Goal: Information Seeking & Learning: Learn about a topic

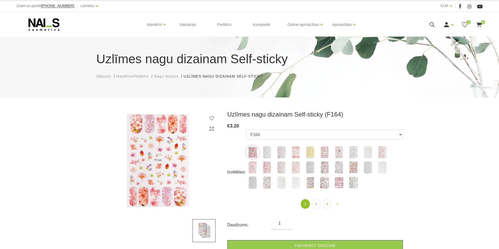
select select "5229"
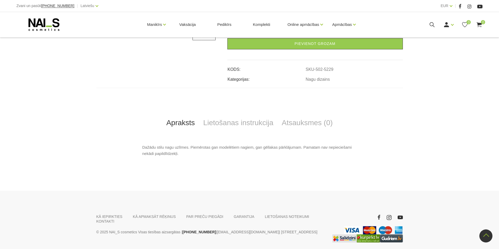
scroll to position [222, 0]
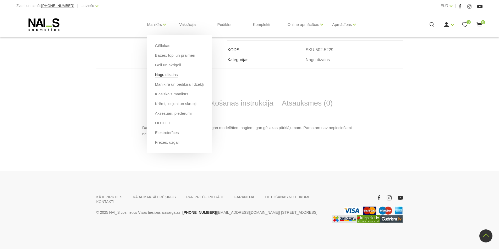
click at [175, 76] on link "Nagu dizains" at bounding box center [166, 75] width 23 height 6
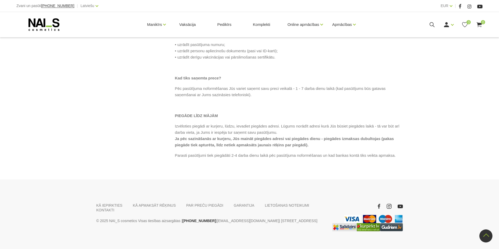
scroll to position [231, 0]
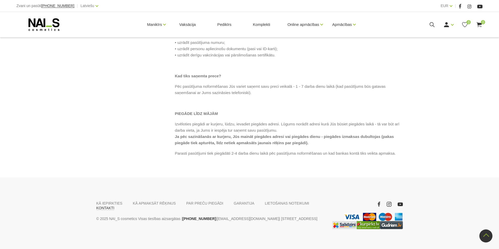
click at [114, 206] on link "KONTAKTI" at bounding box center [105, 208] width 18 height 5
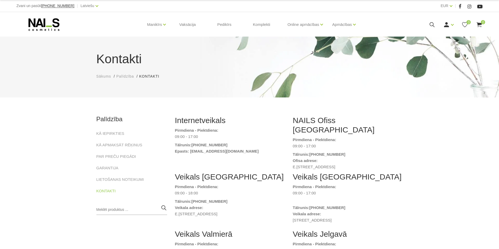
drag, startPoint x: 211, startPoint y: 210, endPoint x: 172, endPoint y: 210, distance: 38.2
click at [172, 210] on div "Veikals Rīgā Pirmdiena - Piektdiena: 09:00 - 18:00 Tālrunis: (+371) 20004655 Ve…" at bounding box center [230, 200] width 118 height 57
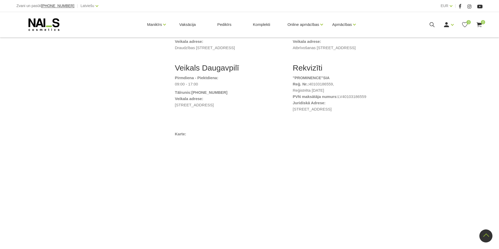
scroll to position [288, 0]
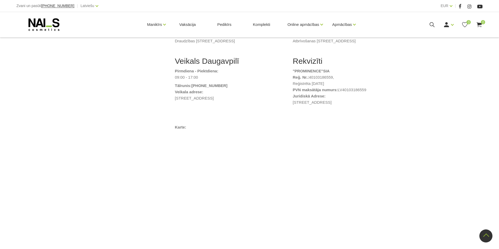
click at [483, 175] on div "Kontakti Sākums Palīdzība Kontakti Kontakti Palīdzība KĀ IEPIRKTIES KĀ APMAKSĀT…" at bounding box center [249, 76] width 499 height 728
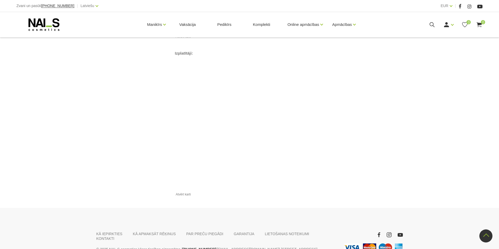
scroll to position [523, 0]
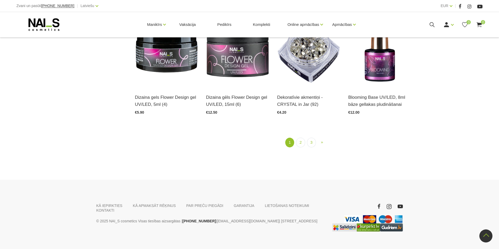
scroll to position [681, 0]
click at [299, 143] on link "2" at bounding box center [300, 143] width 9 height 10
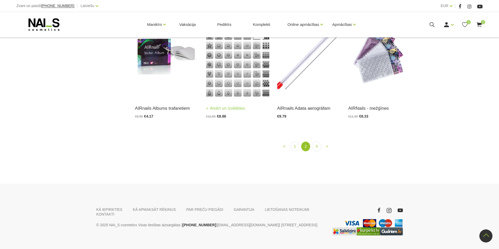
scroll to position [604, 0]
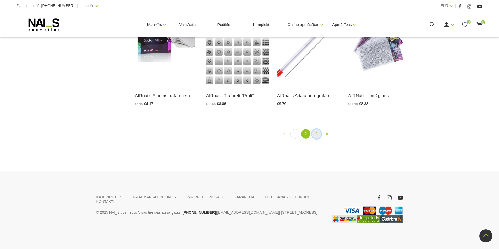
click at [317, 139] on link "3" at bounding box center [316, 134] width 9 height 10
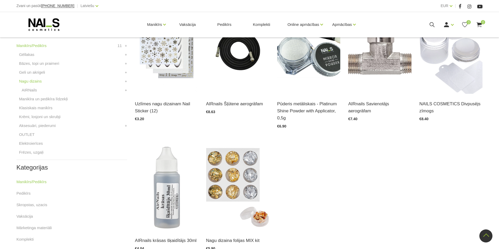
scroll to position [107, 0]
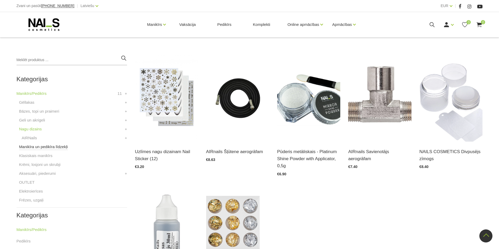
click at [44, 149] on link "Manikīra un pedikīra līdzekļi" at bounding box center [43, 147] width 49 height 6
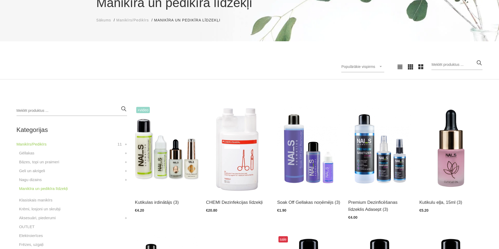
scroll to position [79, 0]
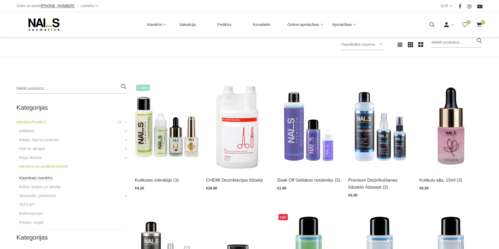
click at [42, 179] on link "Klasiskais manikīrs" at bounding box center [36, 178] width 34 height 6
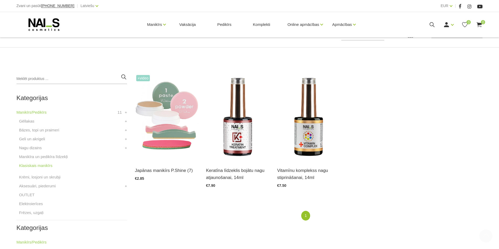
scroll to position [105, 0]
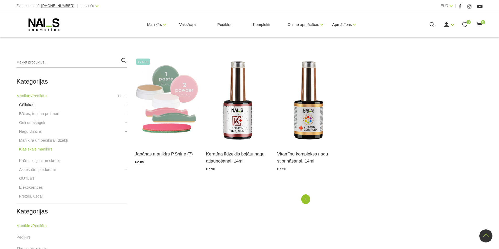
click at [29, 105] on link "Gēllakas" at bounding box center [26, 105] width 15 height 6
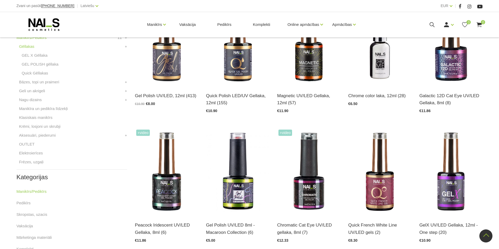
scroll to position [157, 0]
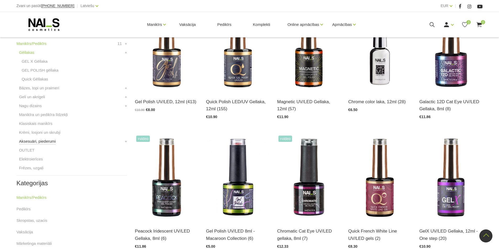
click at [49, 143] on link "Aksesuāri, piederumi" at bounding box center [37, 141] width 37 height 6
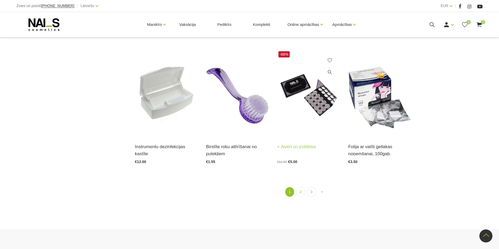
scroll to position [654, 0]
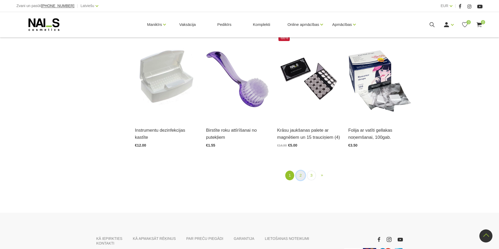
click at [299, 174] on link "2" at bounding box center [300, 176] width 9 height 10
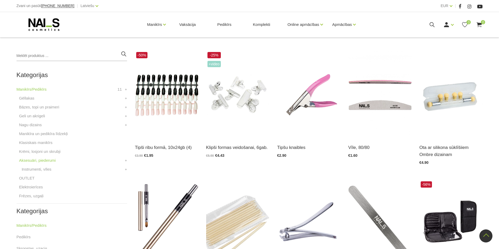
scroll to position [107, 0]
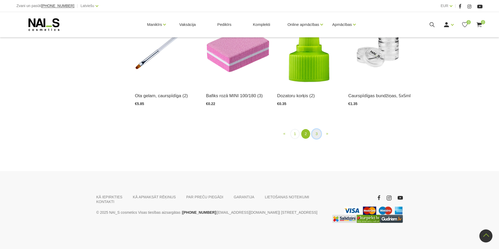
click at [314, 136] on link "3" at bounding box center [316, 134] width 9 height 10
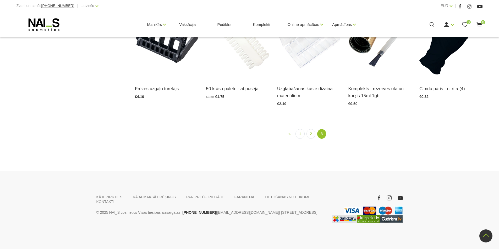
scroll to position [559, 0]
click at [267, 25] on link "Komplekti" at bounding box center [262, 24] width 26 height 25
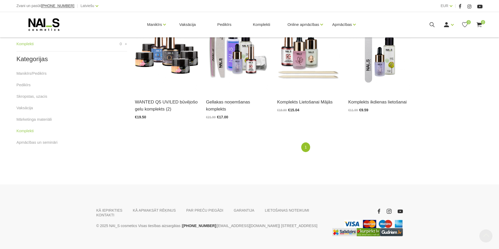
scroll to position [157, 0]
click at [38, 98] on link "Skropstas, uzacis" at bounding box center [31, 96] width 31 height 6
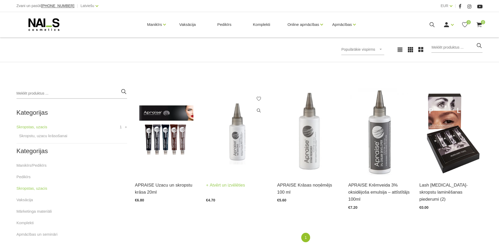
scroll to position [79, 0]
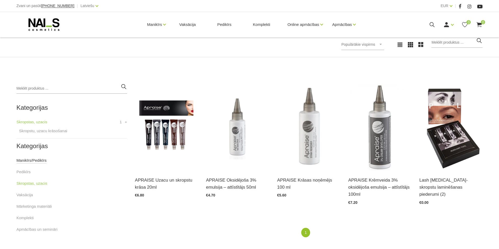
click at [29, 160] on link "Manikīrs/Pedikīrs" at bounding box center [31, 161] width 30 height 6
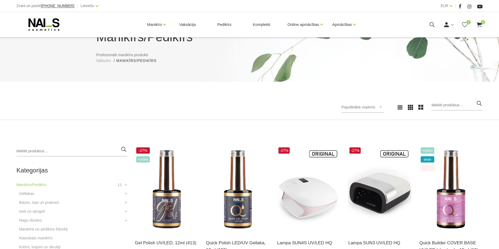
scroll to position [52, 0]
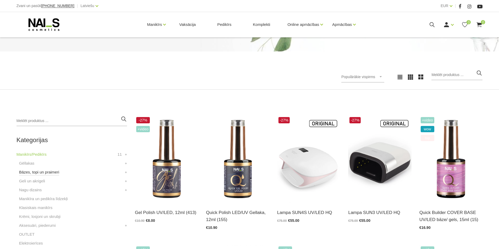
click at [43, 173] on link "Bāzes, topi un praimeri" at bounding box center [39, 172] width 40 height 6
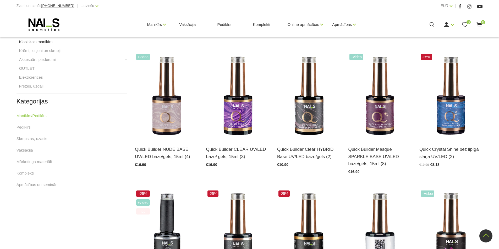
scroll to position [183, 0]
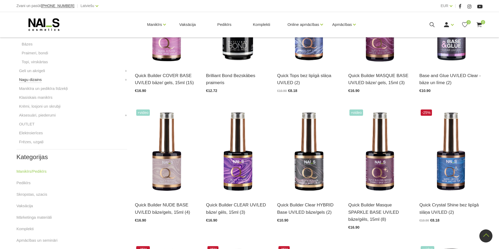
click at [34, 80] on link "Nagu dizains" at bounding box center [30, 80] width 23 height 6
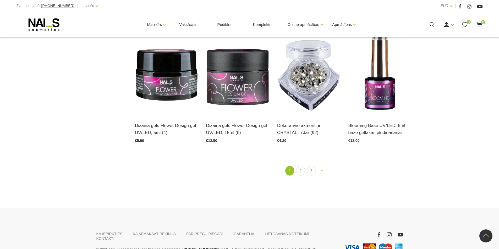
scroll to position [654, 0]
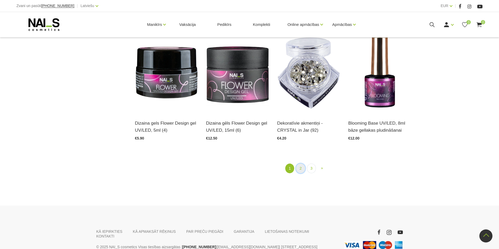
click at [301, 168] on link "2" at bounding box center [300, 169] width 9 height 10
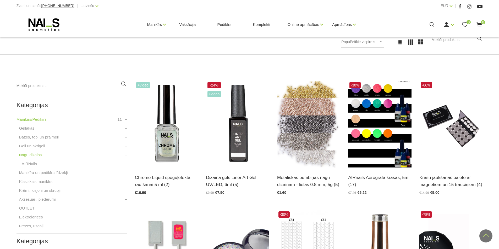
scroll to position [81, 0]
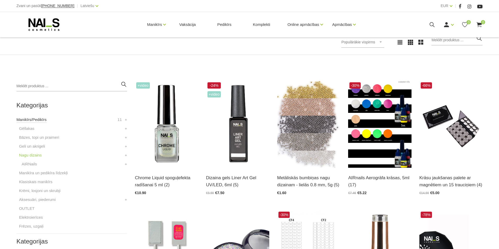
click at [29, 119] on link "Manikīrs/Pedikīrs" at bounding box center [31, 120] width 30 height 6
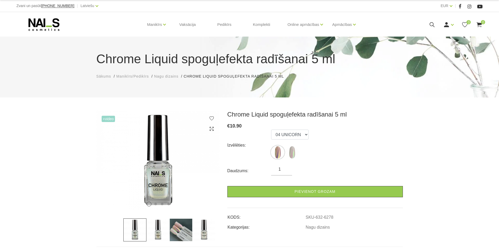
click at [181, 228] on img at bounding box center [180, 230] width 23 height 23
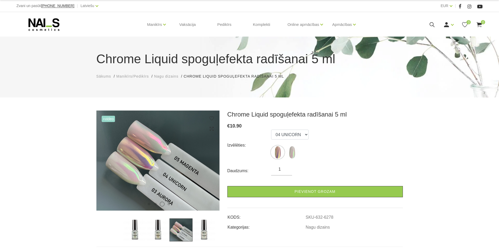
click at [203, 230] on img at bounding box center [203, 230] width 23 height 23
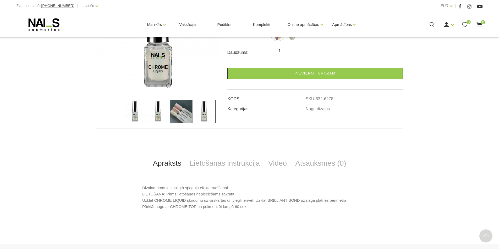
scroll to position [131, 0]
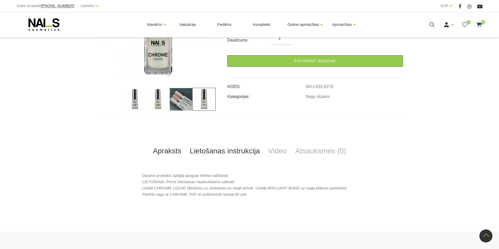
click at [214, 152] on link "Lietošanas instrukcija" at bounding box center [224, 151] width 79 height 17
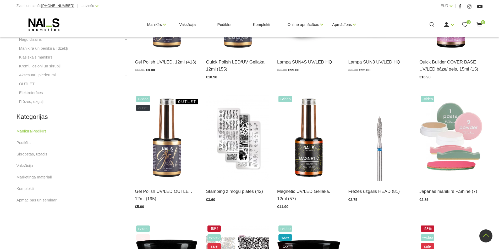
scroll to position [131, 0]
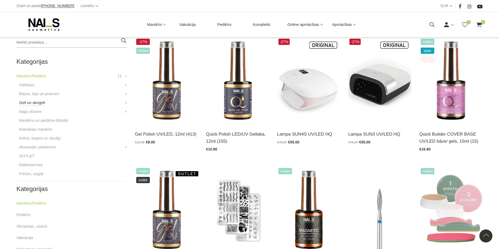
click at [33, 105] on link "Geli un akrigeli" at bounding box center [32, 103] width 26 height 6
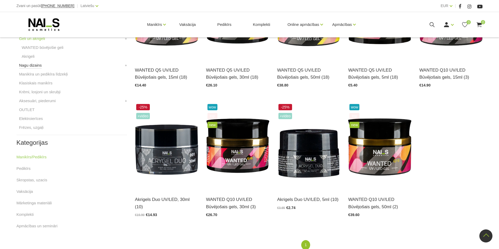
scroll to position [157, 0]
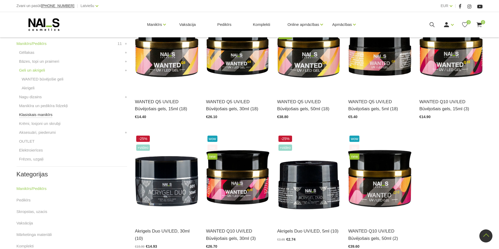
click at [34, 117] on link "Klasiskais manikīrs" at bounding box center [36, 115] width 34 height 6
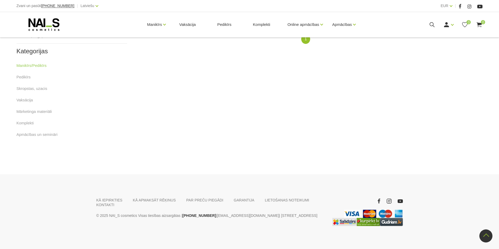
scroll to position [268, 0]
